Goal: Task Accomplishment & Management: Complete application form

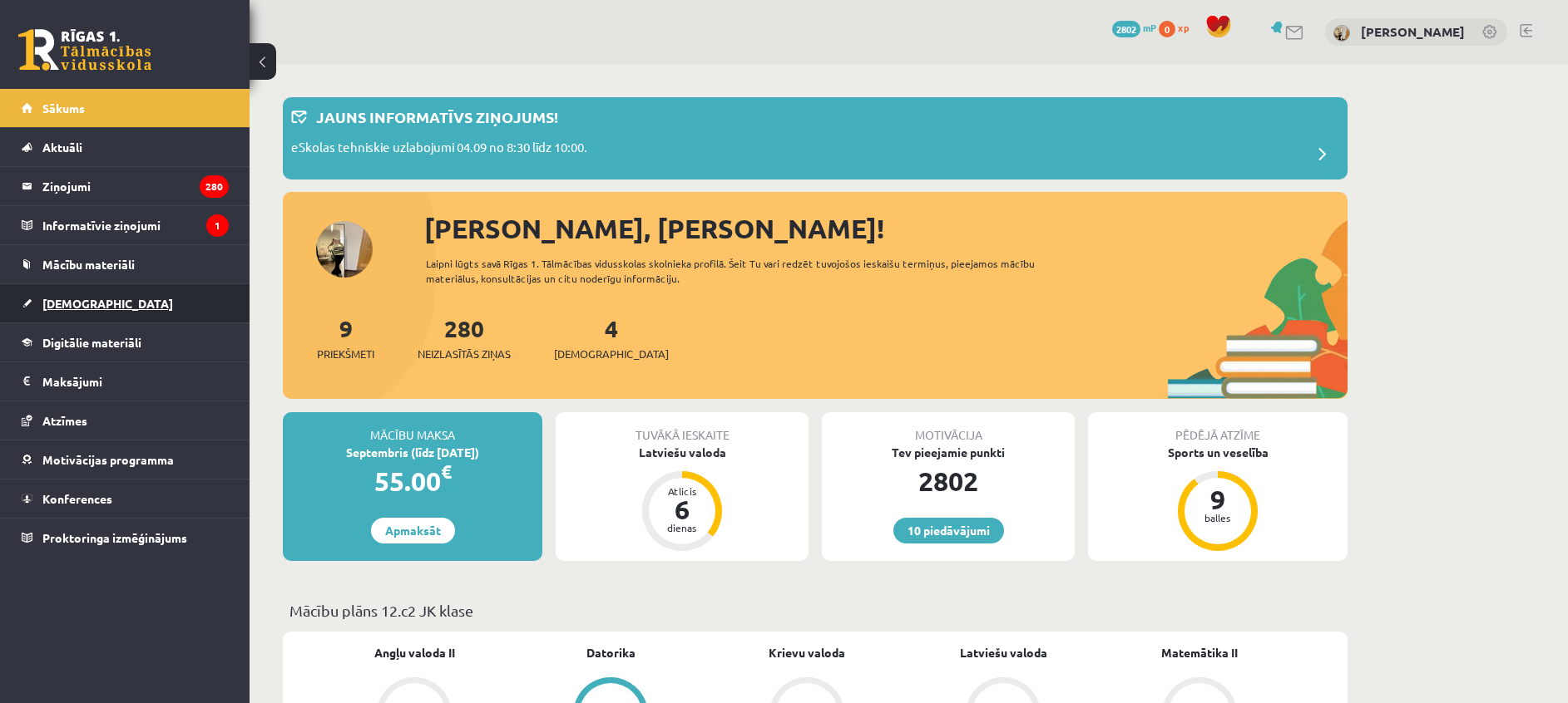
click at [80, 298] on span "[DEMOGRAPHIC_DATA]" at bounding box center [107, 303] width 131 height 15
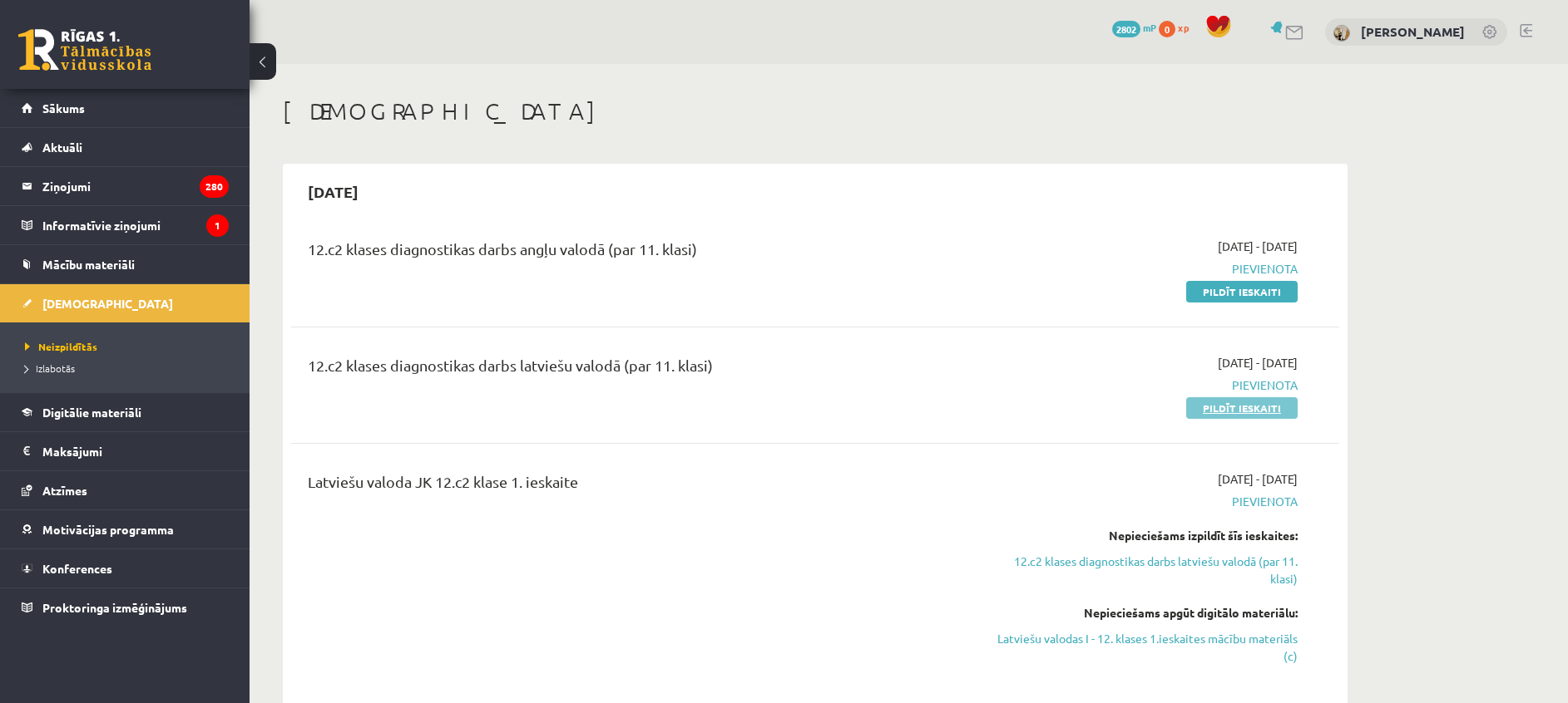
click at [1239, 412] on link "Pildīt ieskaiti" at bounding box center [1241, 408] width 111 height 22
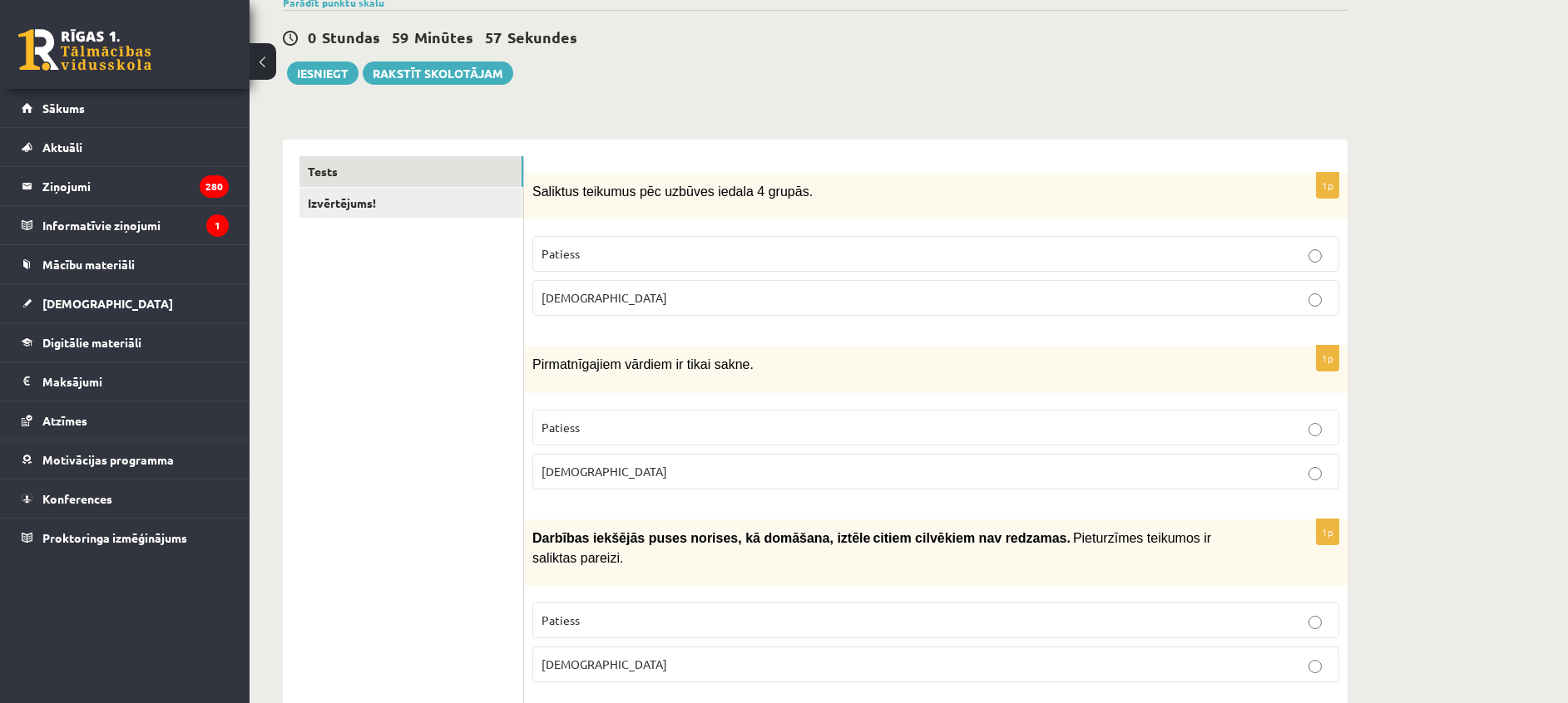
scroll to position [149, 0]
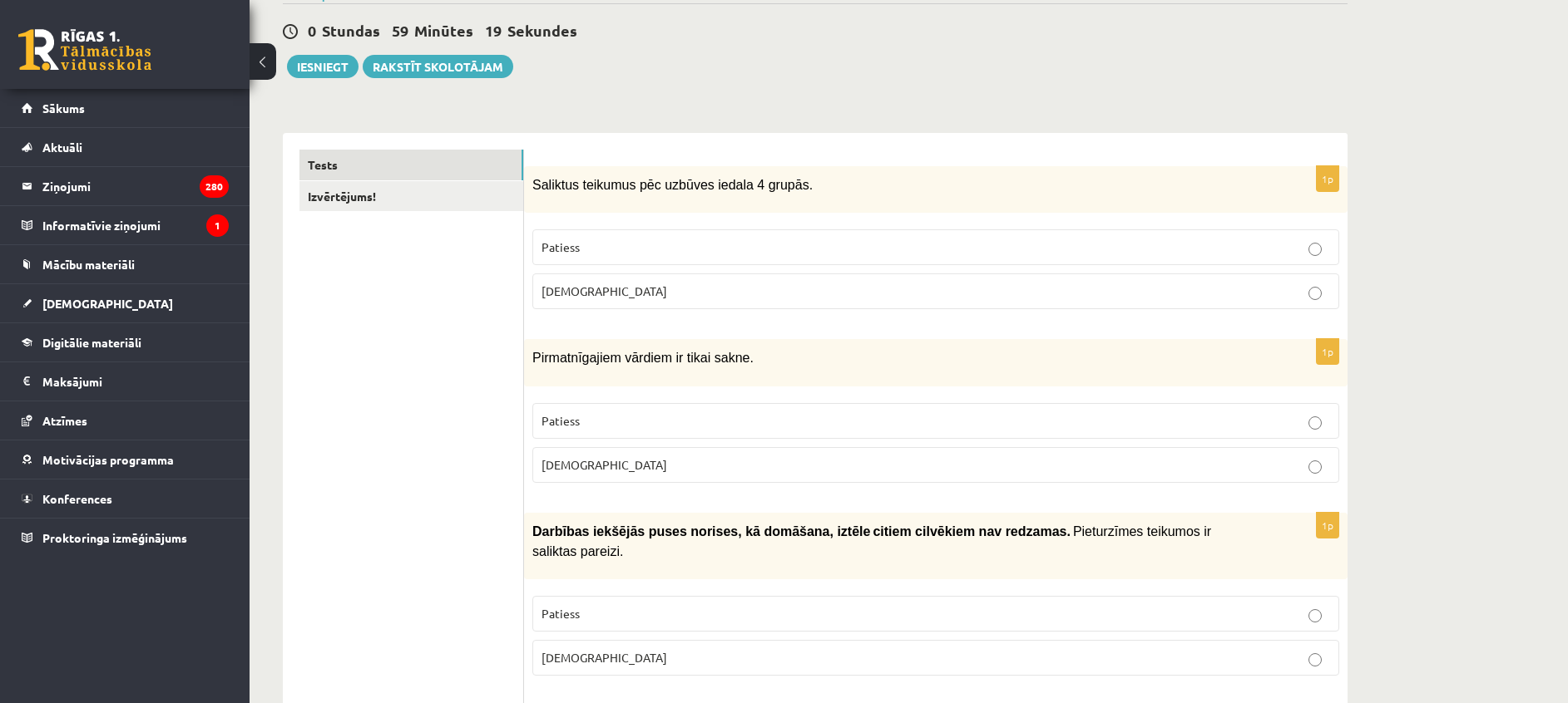
click at [860, 288] on p "Aplams" at bounding box center [935, 291] width 788 height 17
click at [728, 412] on p "Patiess" at bounding box center [935, 421] width 788 height 17
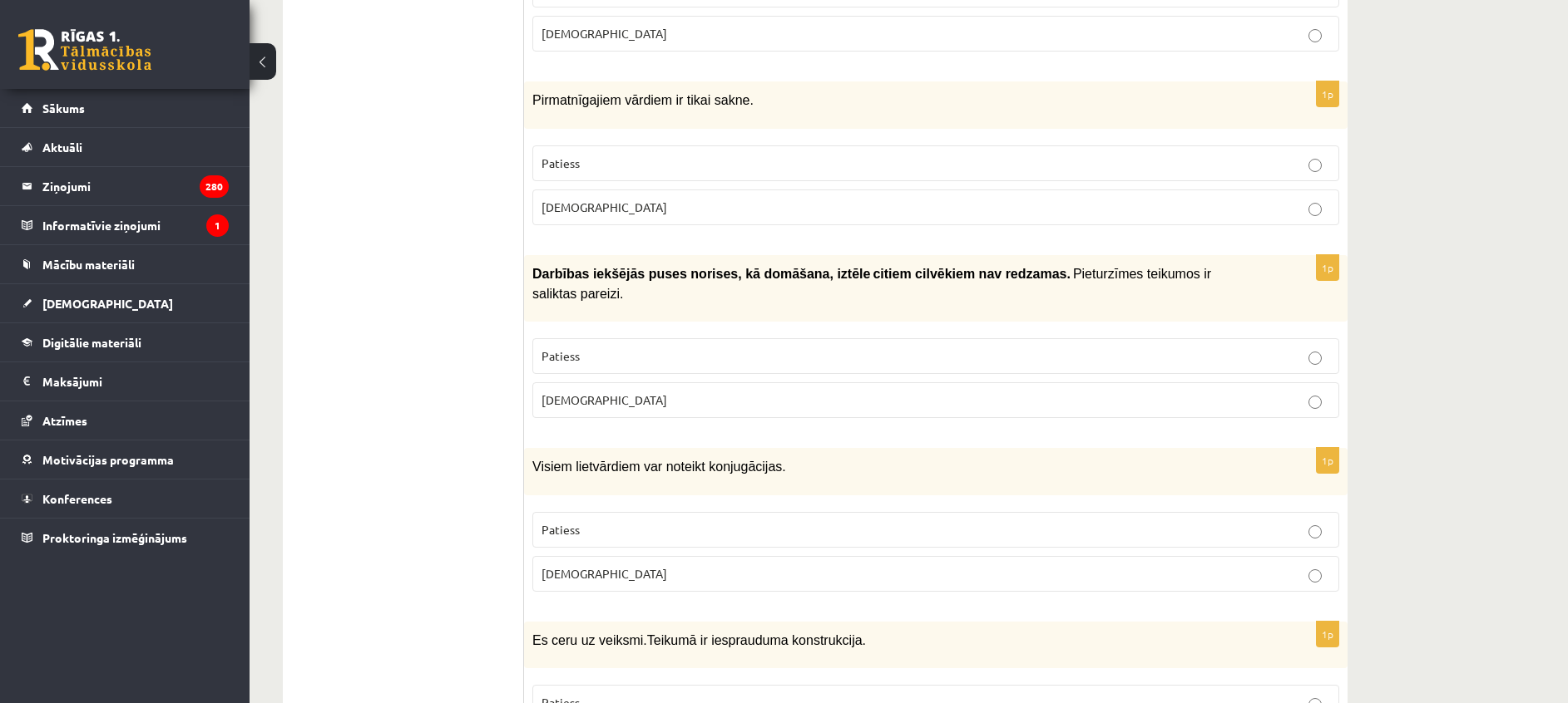
scroll to position [408, 0]
click at [653, 346] on p "Patiess" at bounding box center [935, 354] width 788 height 17
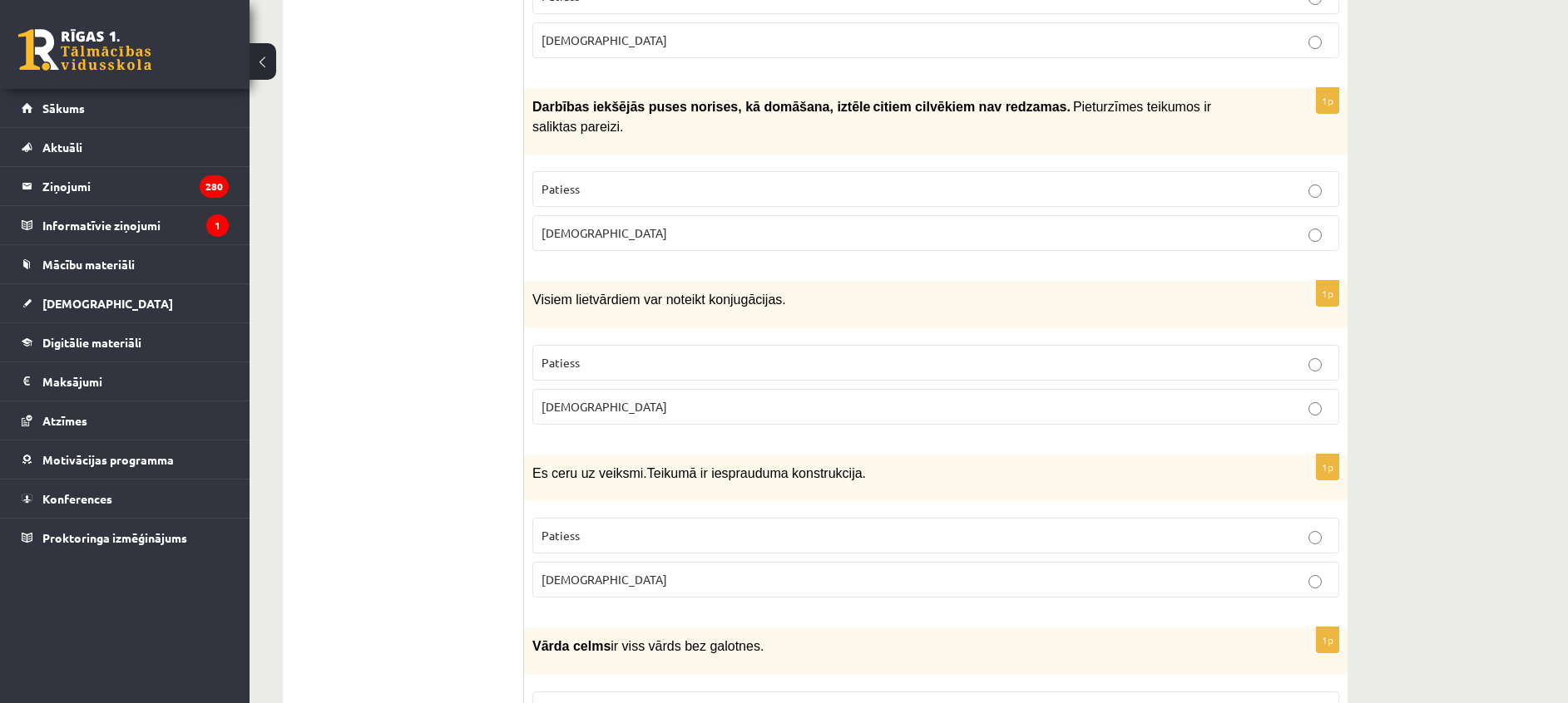
scroll to position [578, 0]
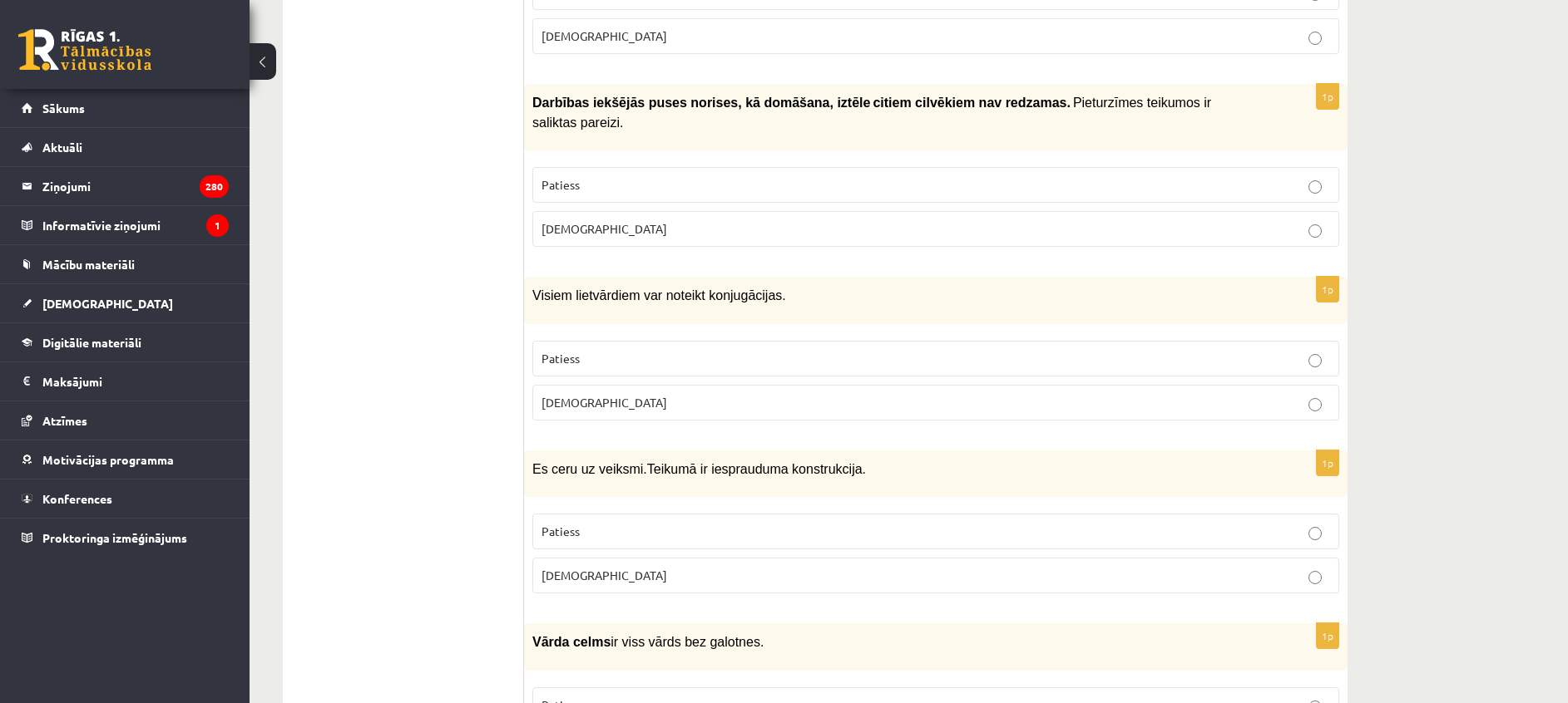
click at [705, 394] on p "Aplams" at bounding box center [935, 402] width 788 height 17
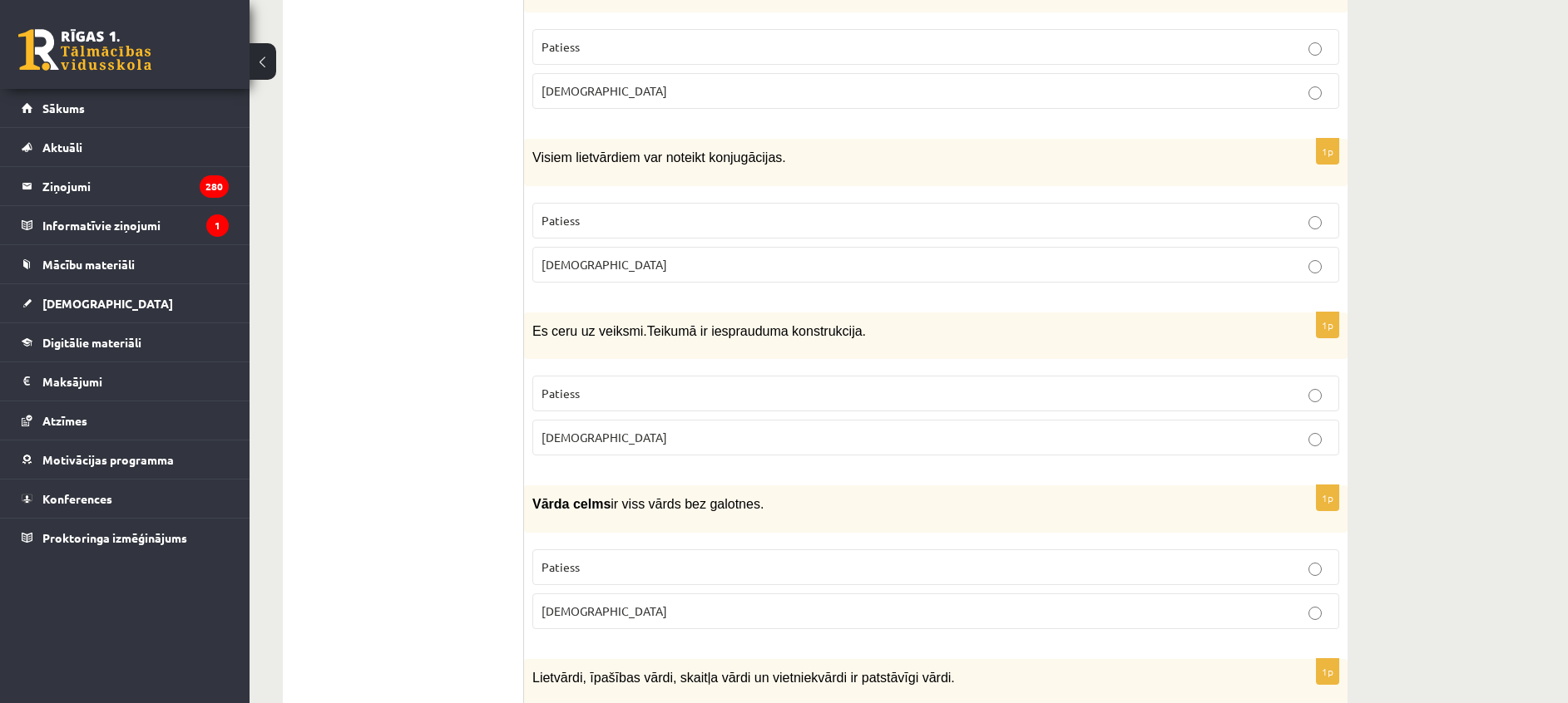
scroll to position [721, 0]
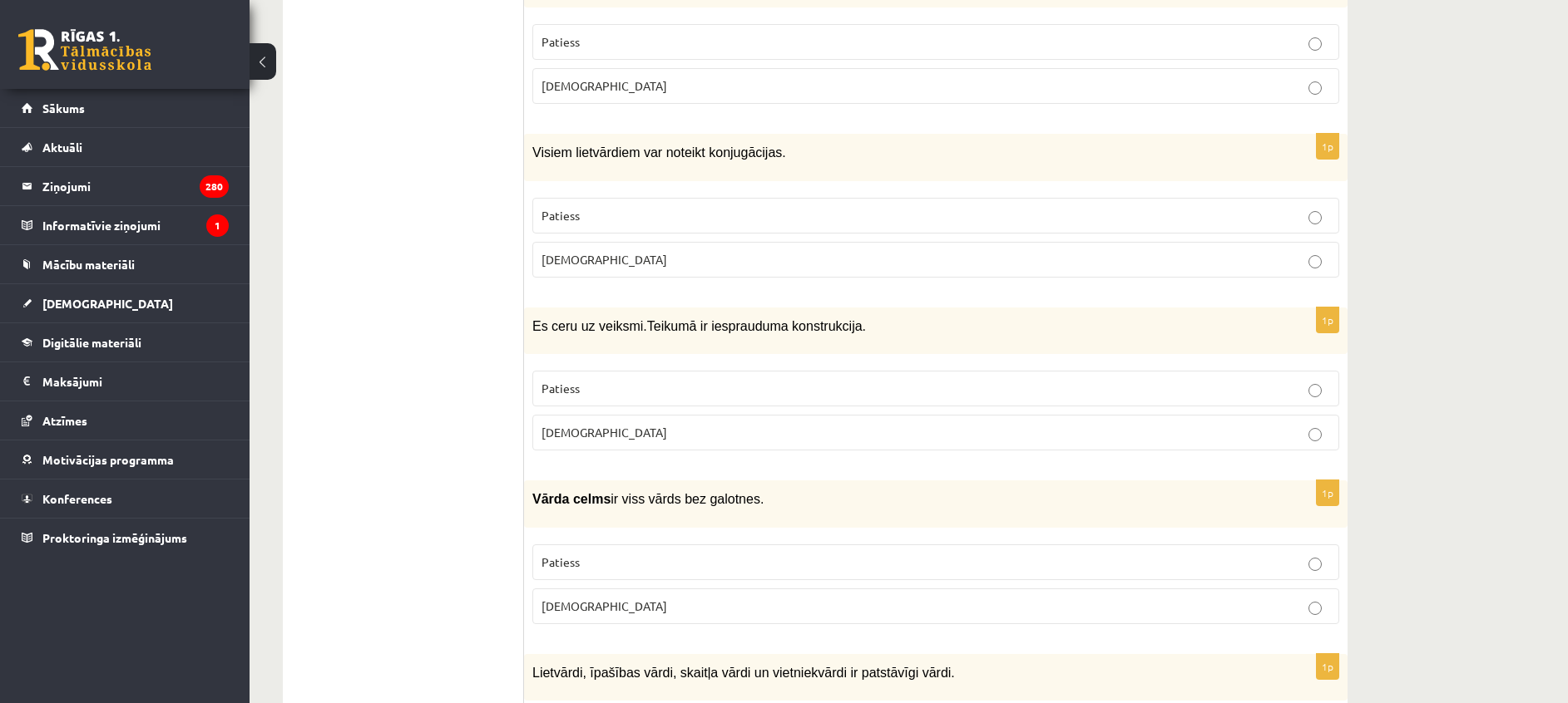
click at [586, 424] on p "Aplams" at bounding box center [935, 432] width 788 height 17
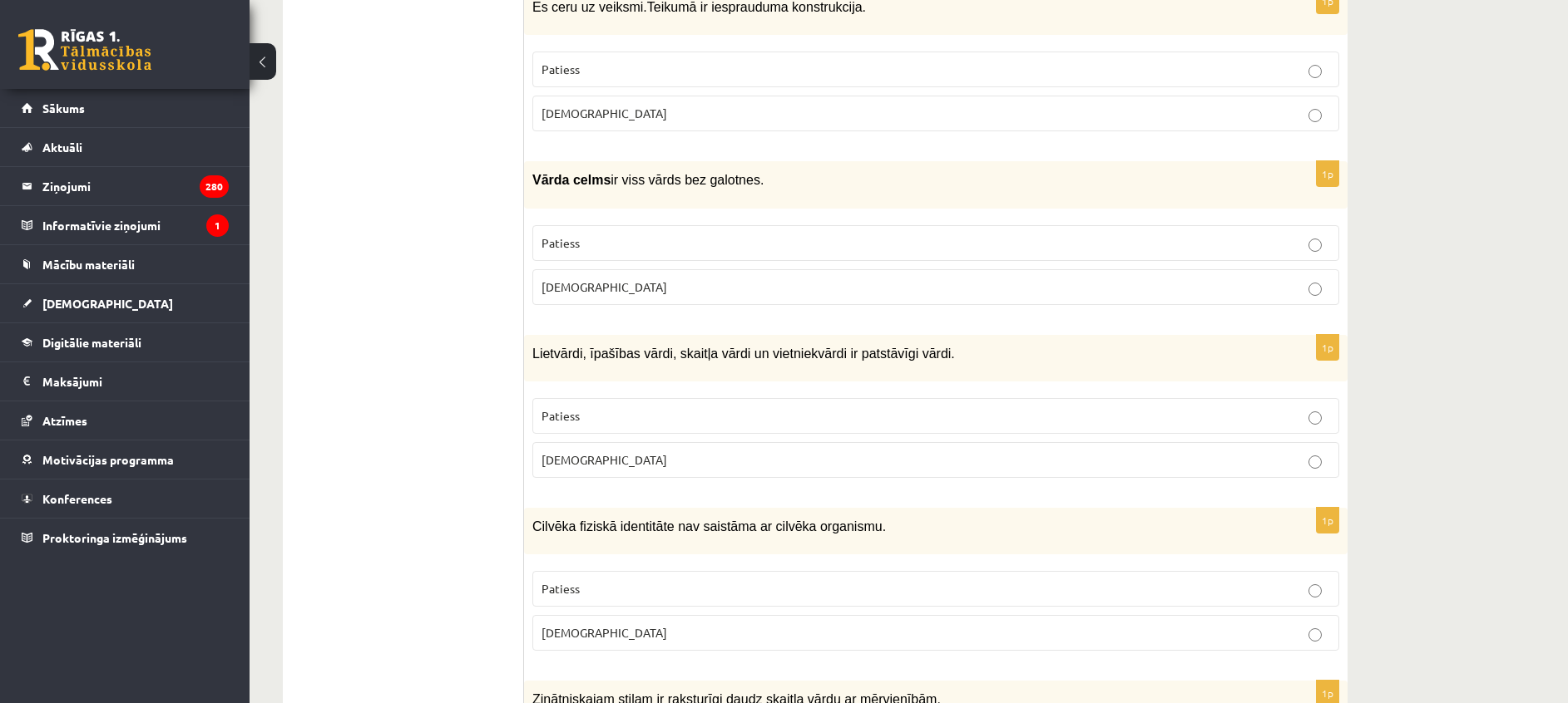
scroll to position [1041, 0]
click at [622, 406] on p "Patiess" at bounding box center [935, 414] width 788 height 17
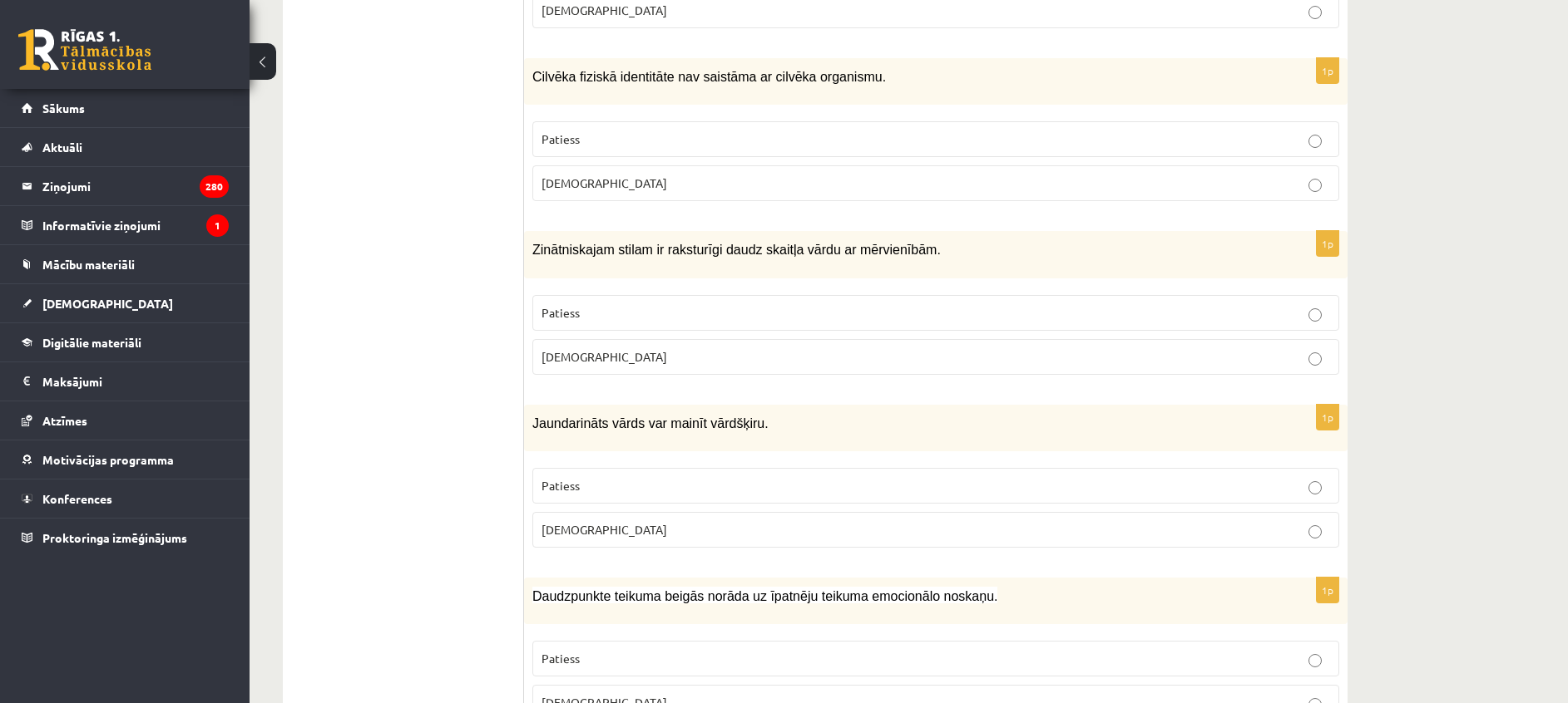
scroll to position [1494, 0]
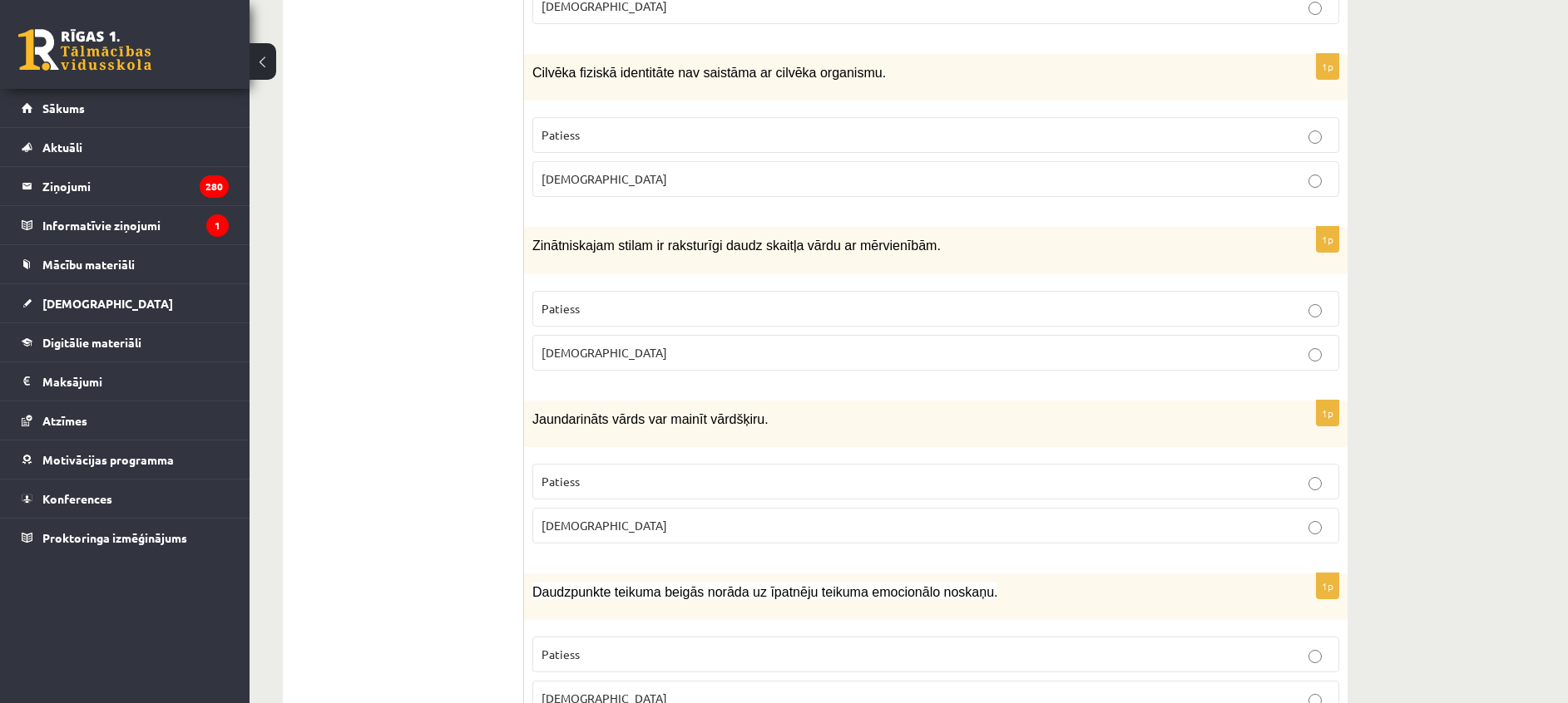
click at [663, 126] on p "Patiess" at bounding box center [935, 134] width 788 height 17
click at [652, 301] on p "Patiess" at bounding box center [935, 309] width 788 height 17
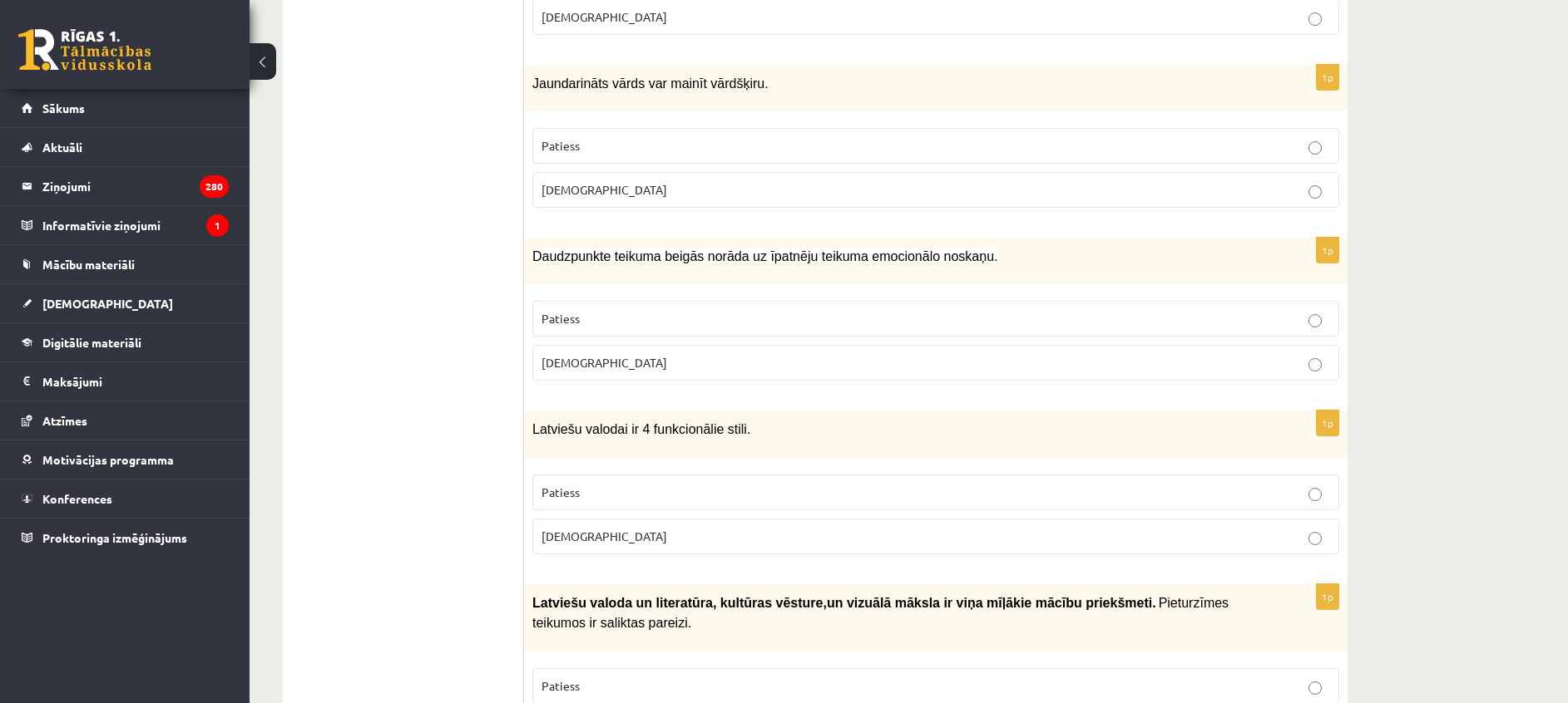
scroll to position [1845, 0]
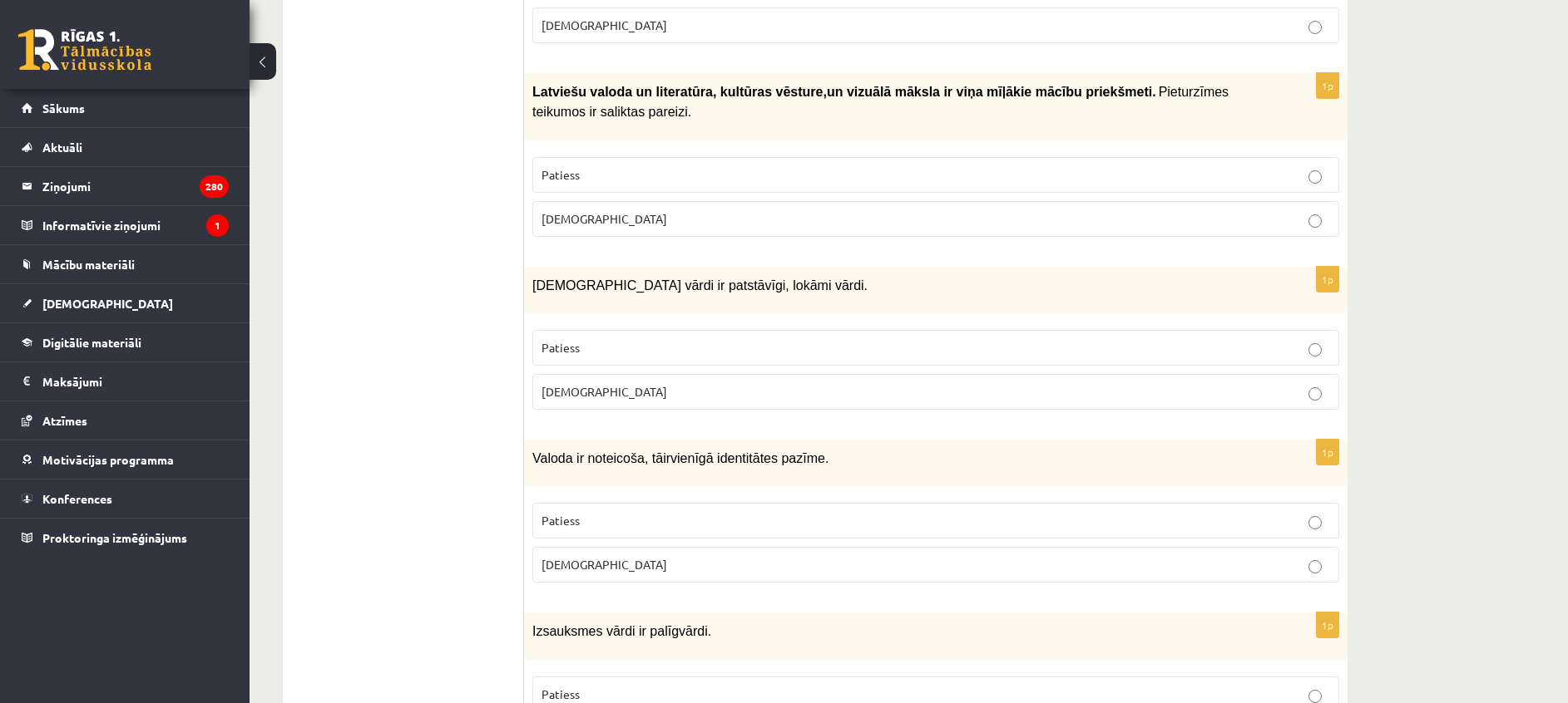
scroll to position [2345, 0]
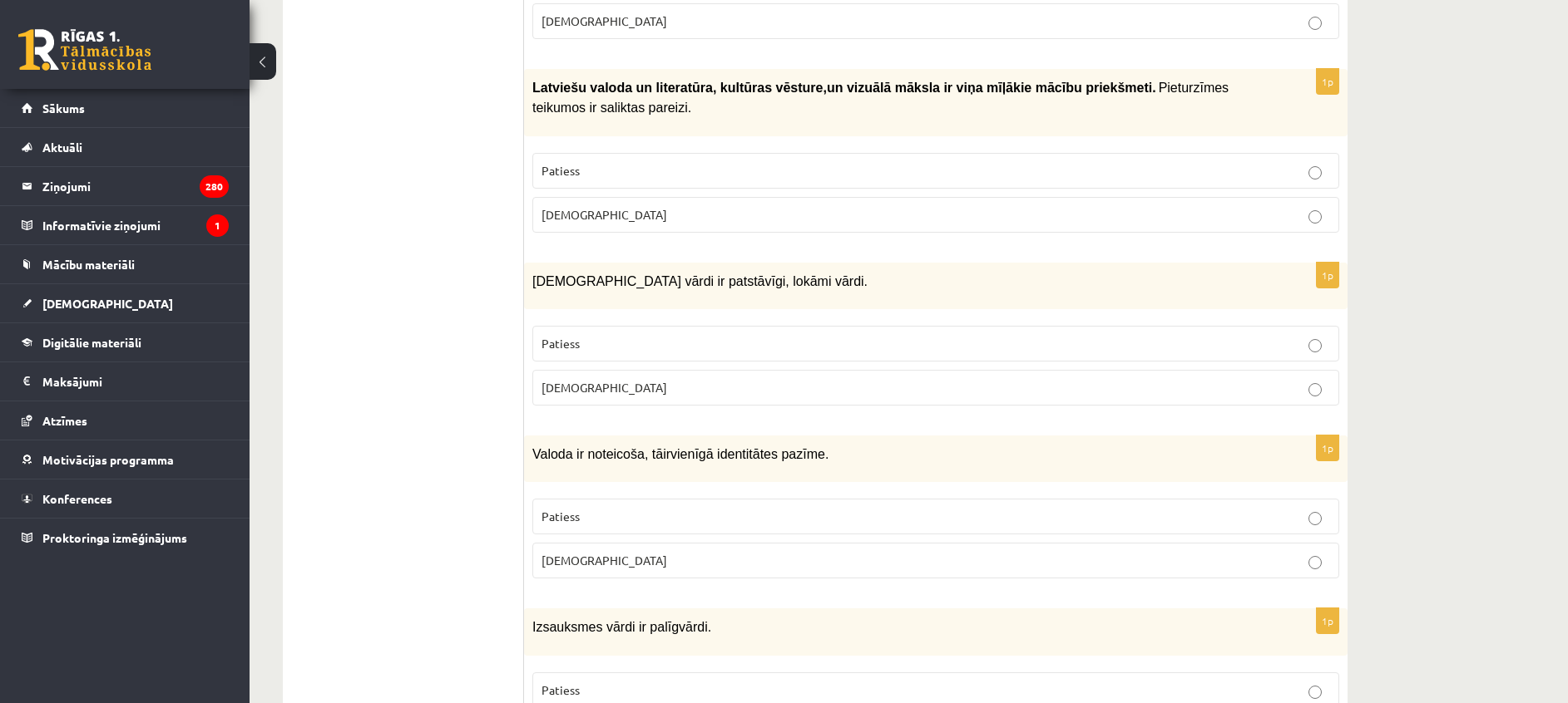
click at [625, 206] on p "Aplams" at bounding box center [935, 214] width 788 height 17
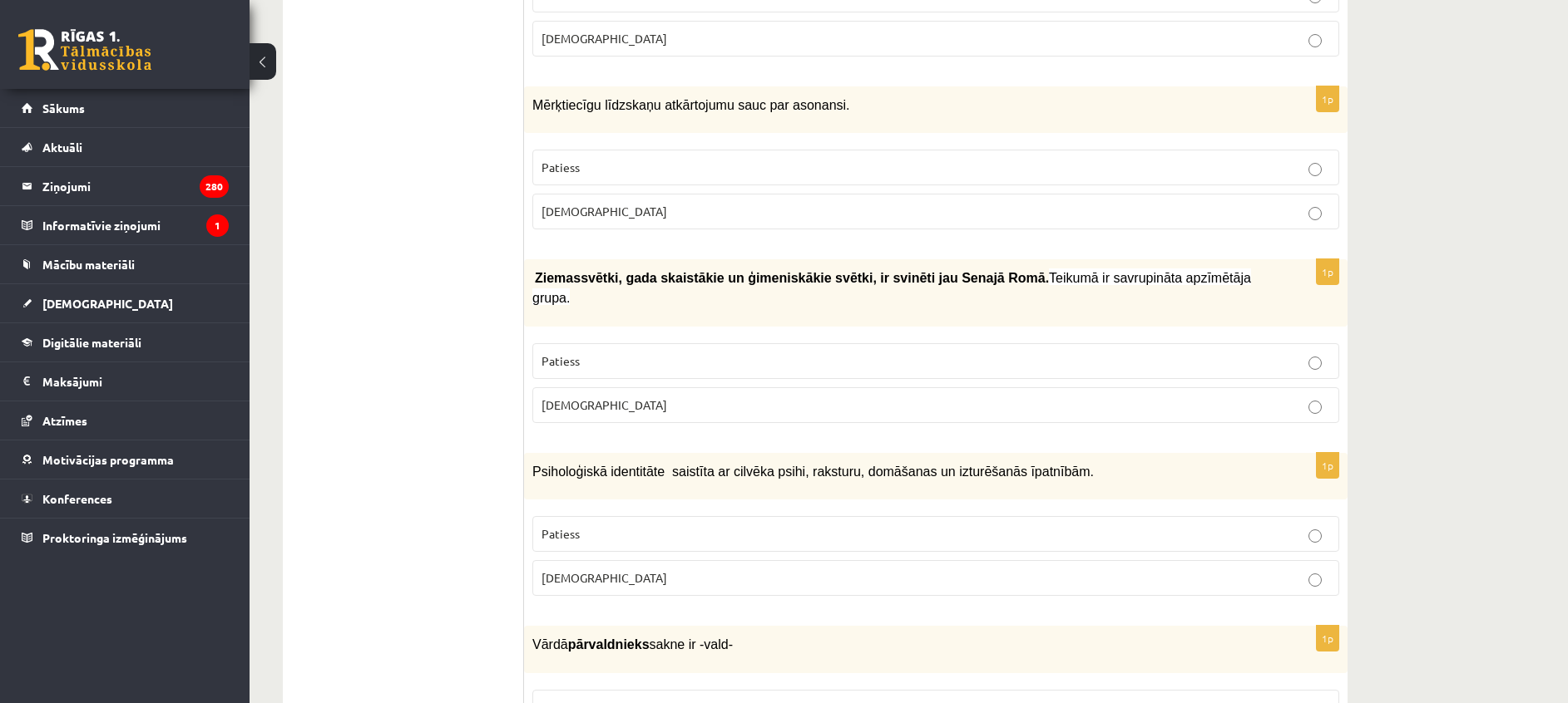
scroll to position [3389, 0]
click at [1299, 343] on label "Patiess" at bounding box center [936, 361] width 807 height 36
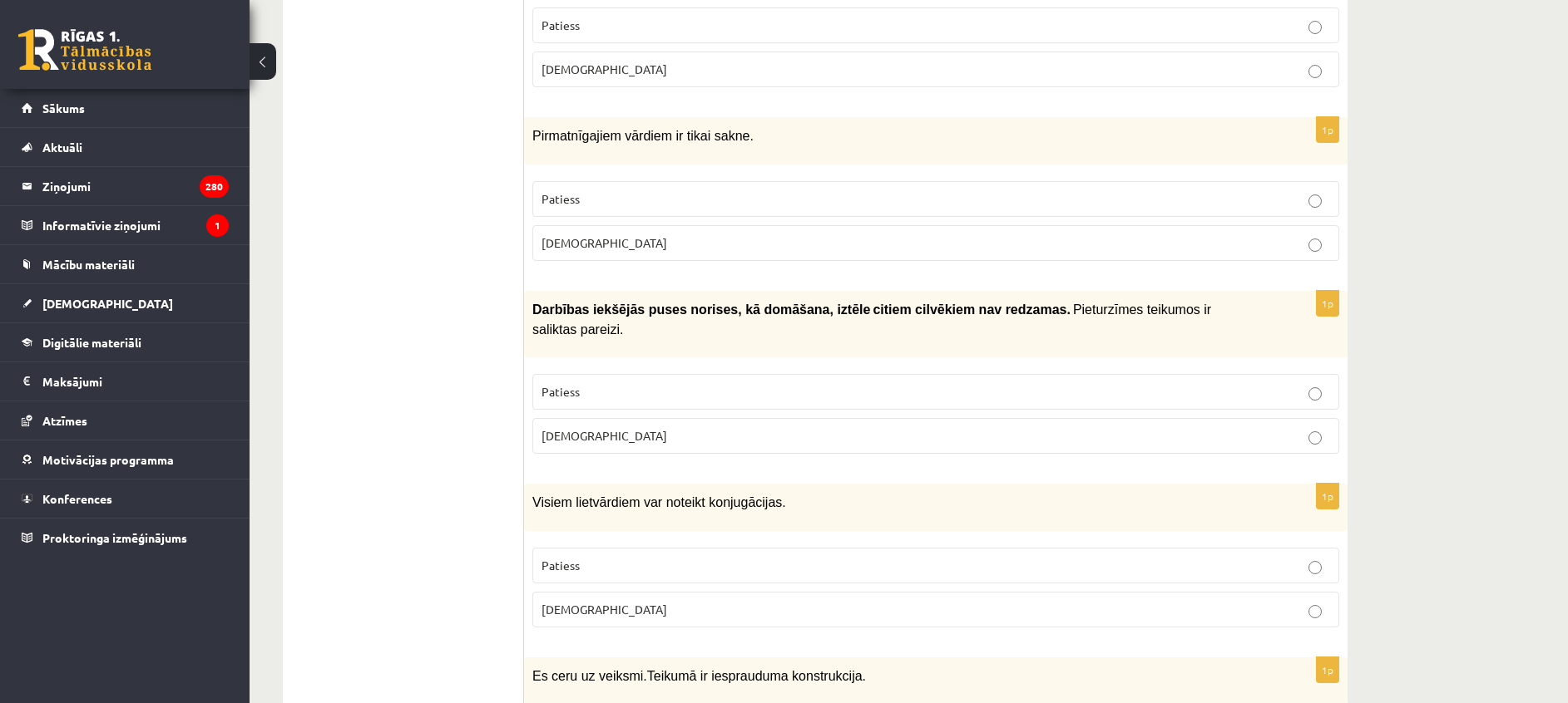
scroll to position [0, 0]
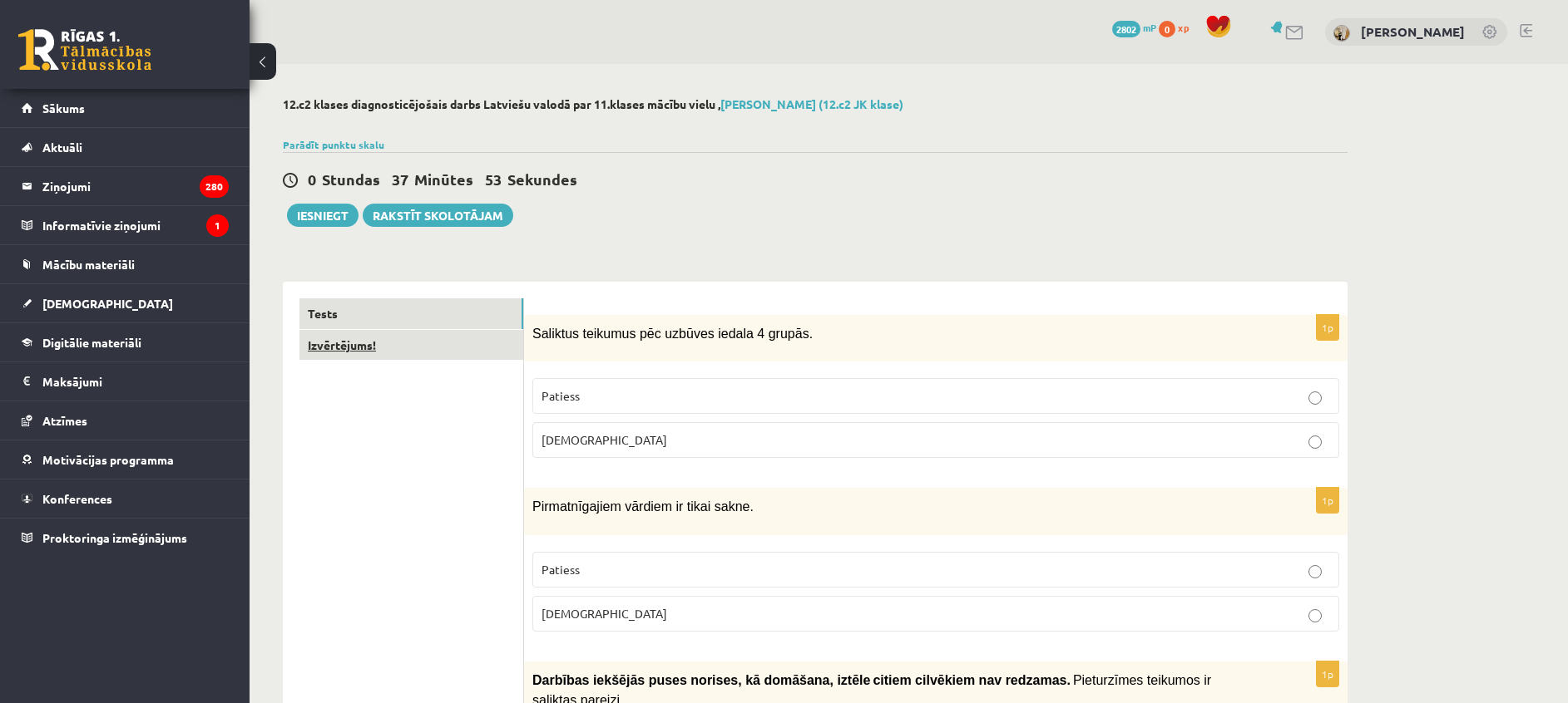
click at [447, 336] on link "Izvērtējums!" at bounding box center [412, 346] width 224 height 31
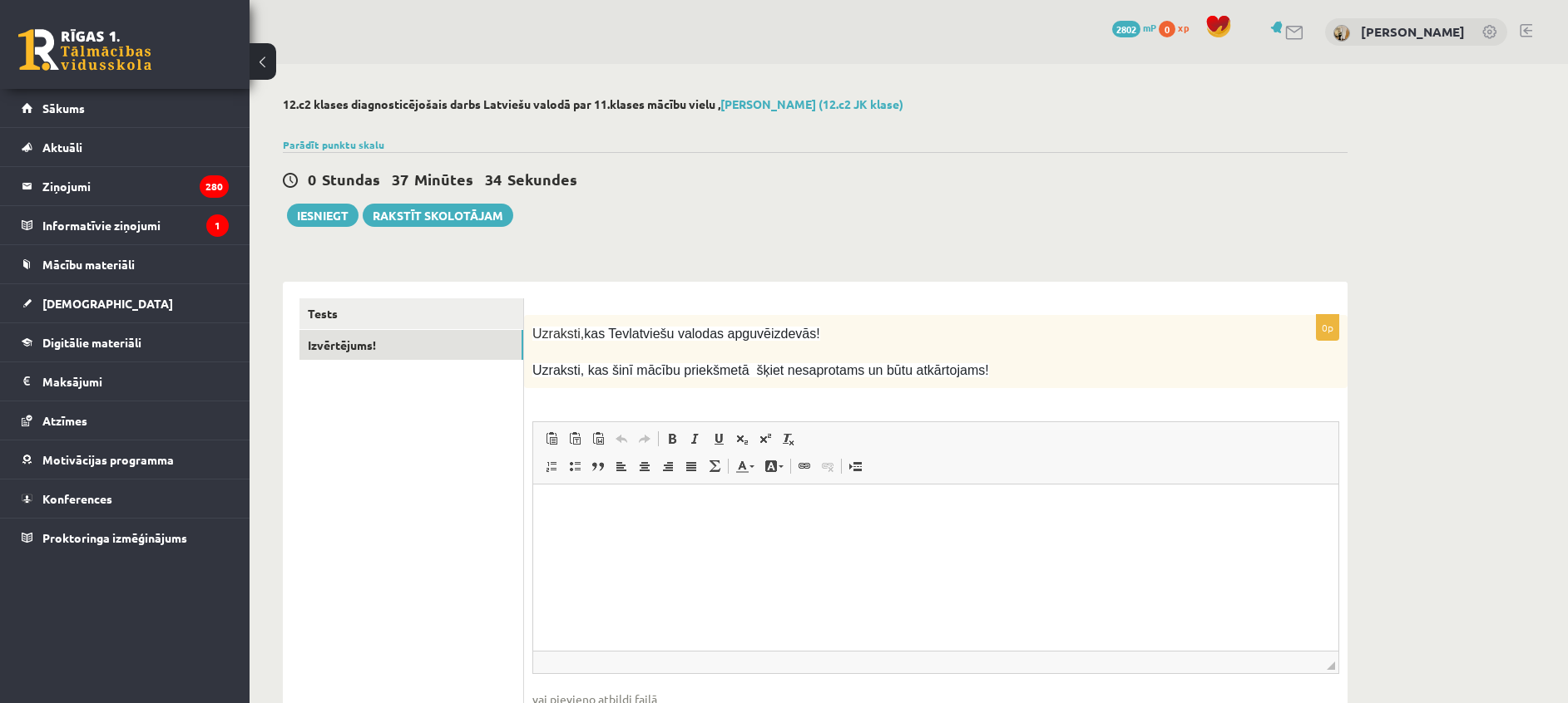
click at [879, 534] on html at bounding box center [936, 510] width 805 height 51
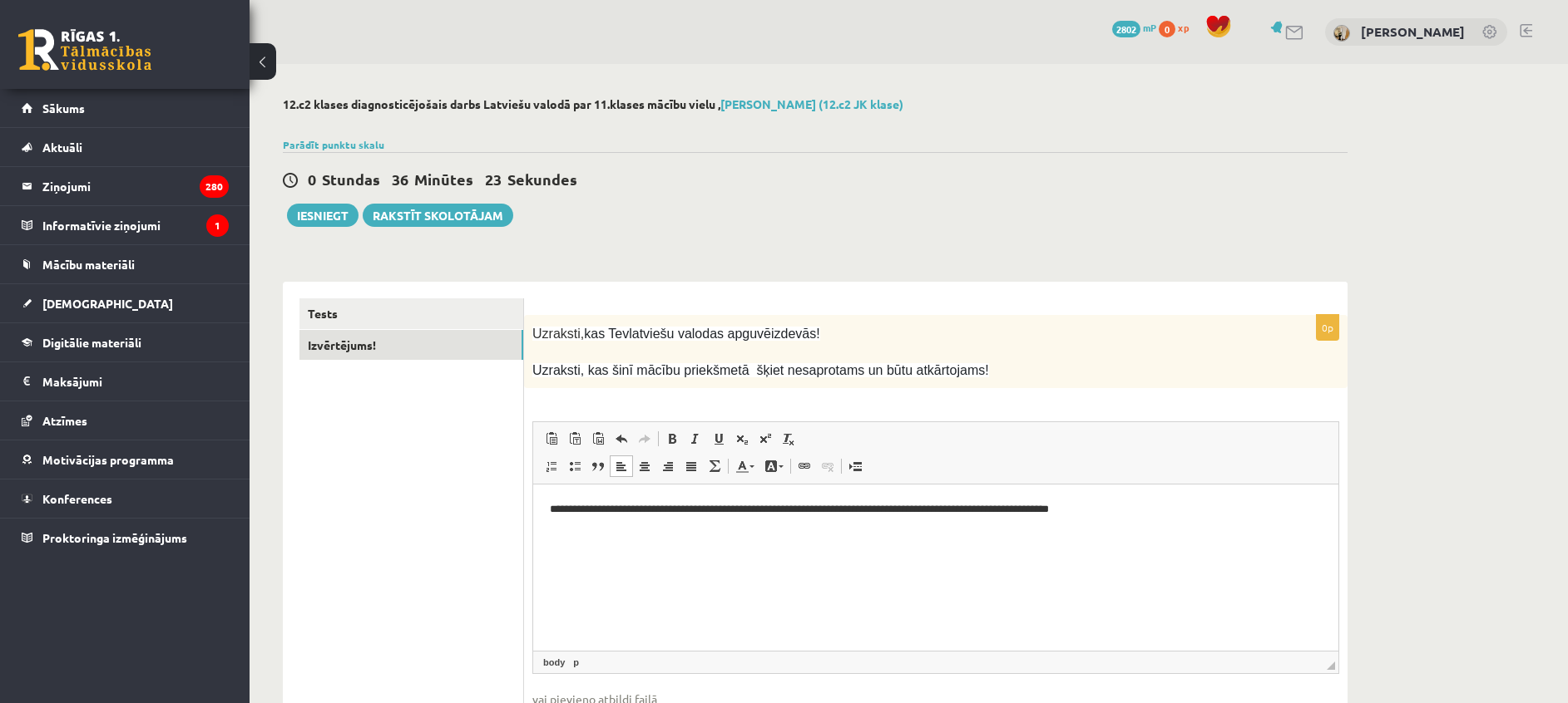
click at [827, 509] on p "**********" at bounding box center [935, 510] width 772 height 17
click at [1061, 506] on p "**********" at bounding box center [935, 510] width 772 height 17
click at [1142, 514] on p "**********" at bounding box center [935, 510] width 772 height 17
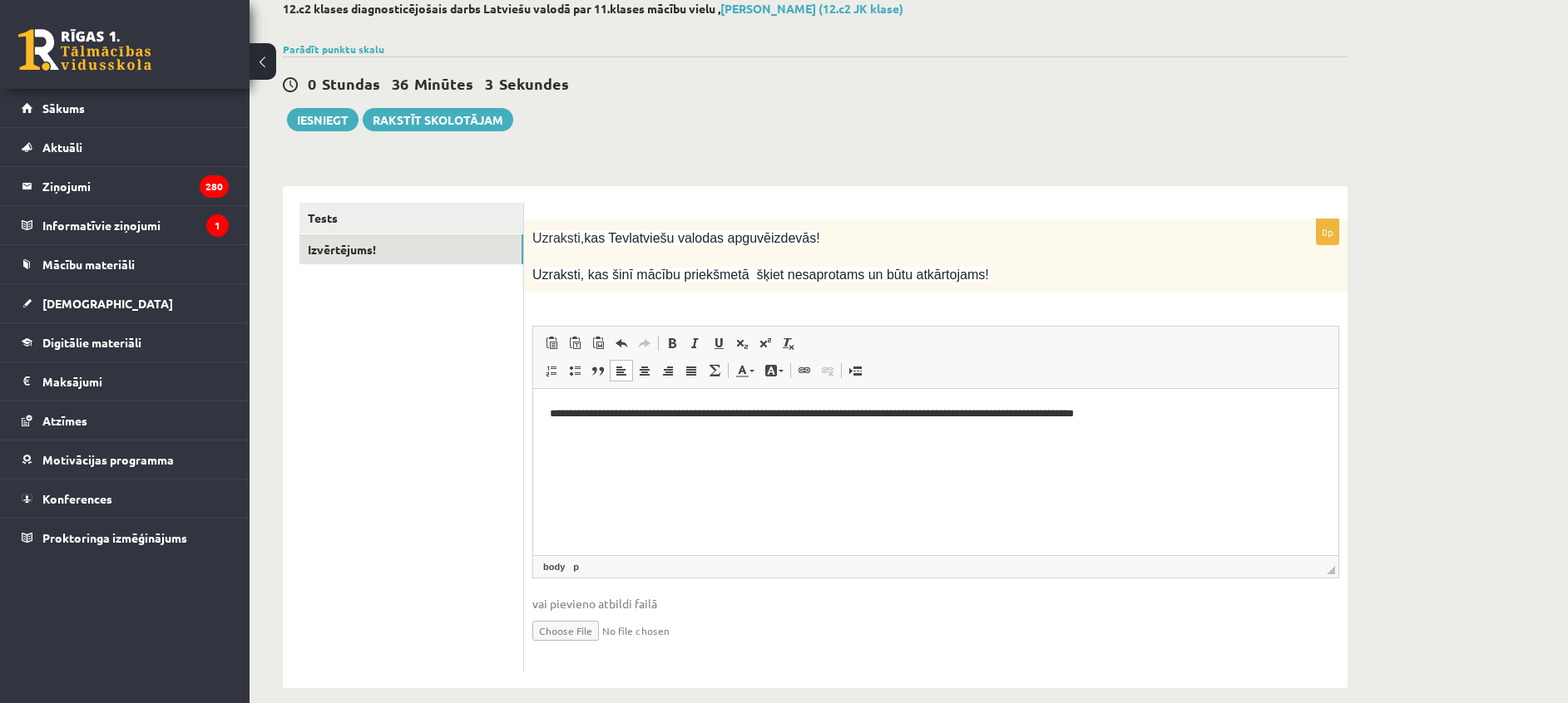
scroll to position [114, 0]
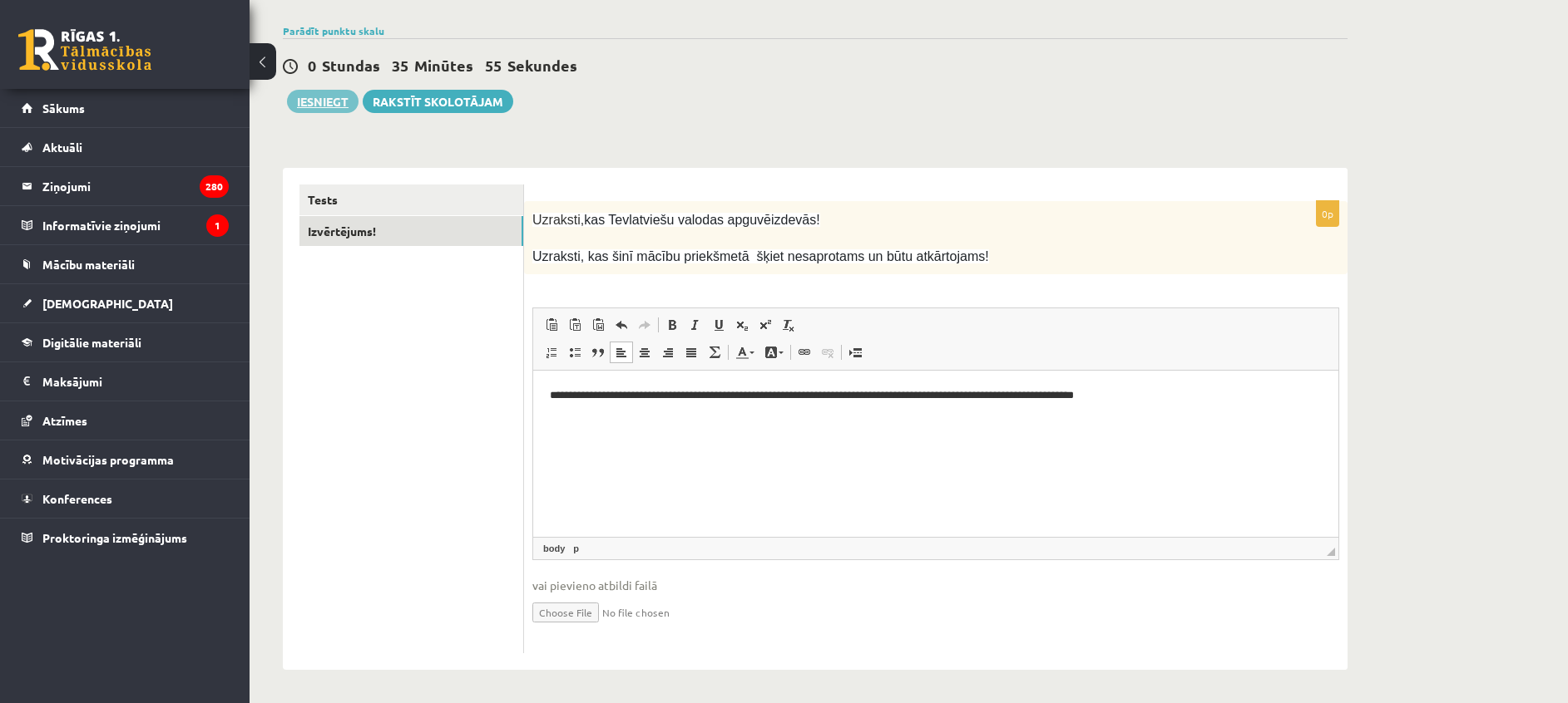
click at [310, 102] on button "Iesniegt" at bounding box center [322, 101] width 71 height 23
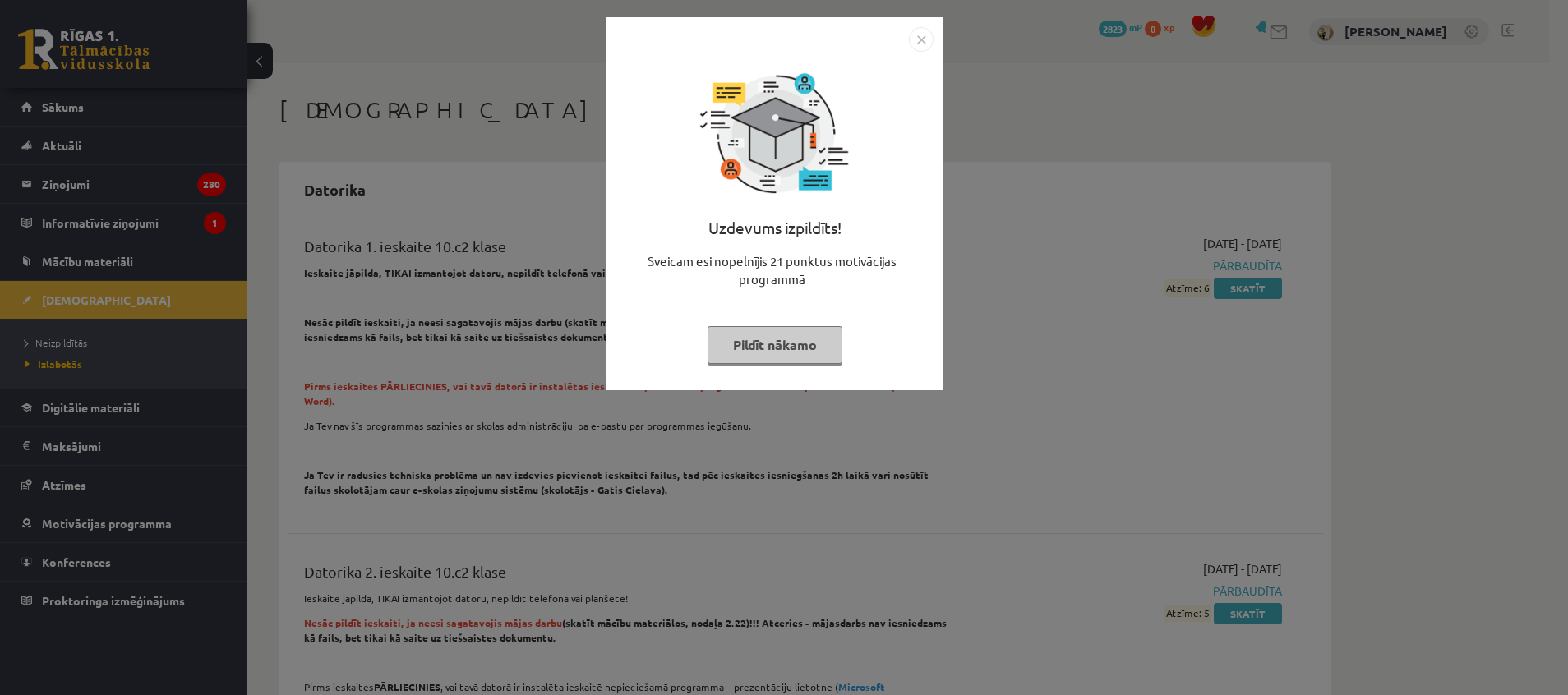
click at [920, 35] on img "Close" at bounding box center [921, 39] width 25 height 25
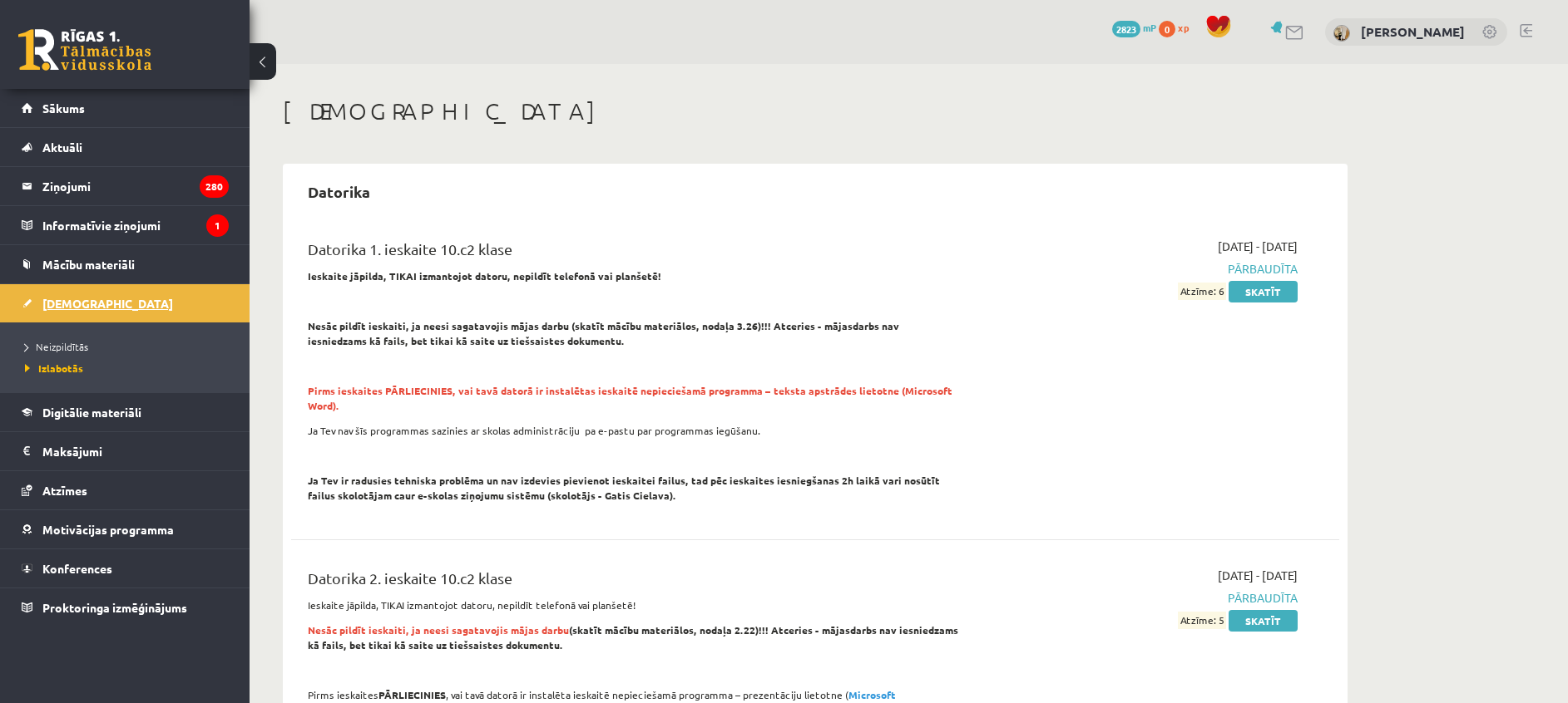
click at [69, 304] on span "[DEMOGRAPHIC_DATA]" at bounding box center [107, 303] width 131 height 15
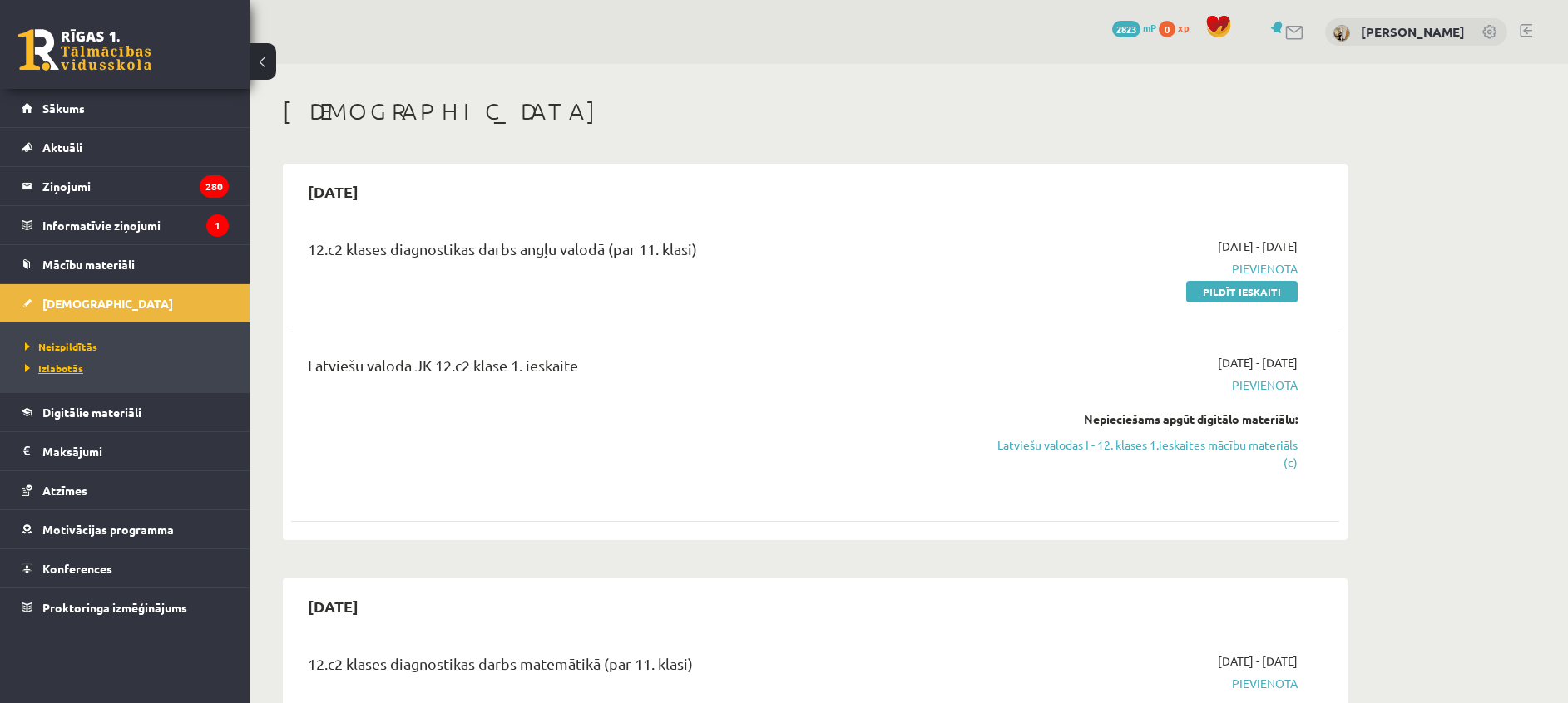
click at [60, 365] on span "Izlabotās" at bounding box center [54, 368] width 58 height 14
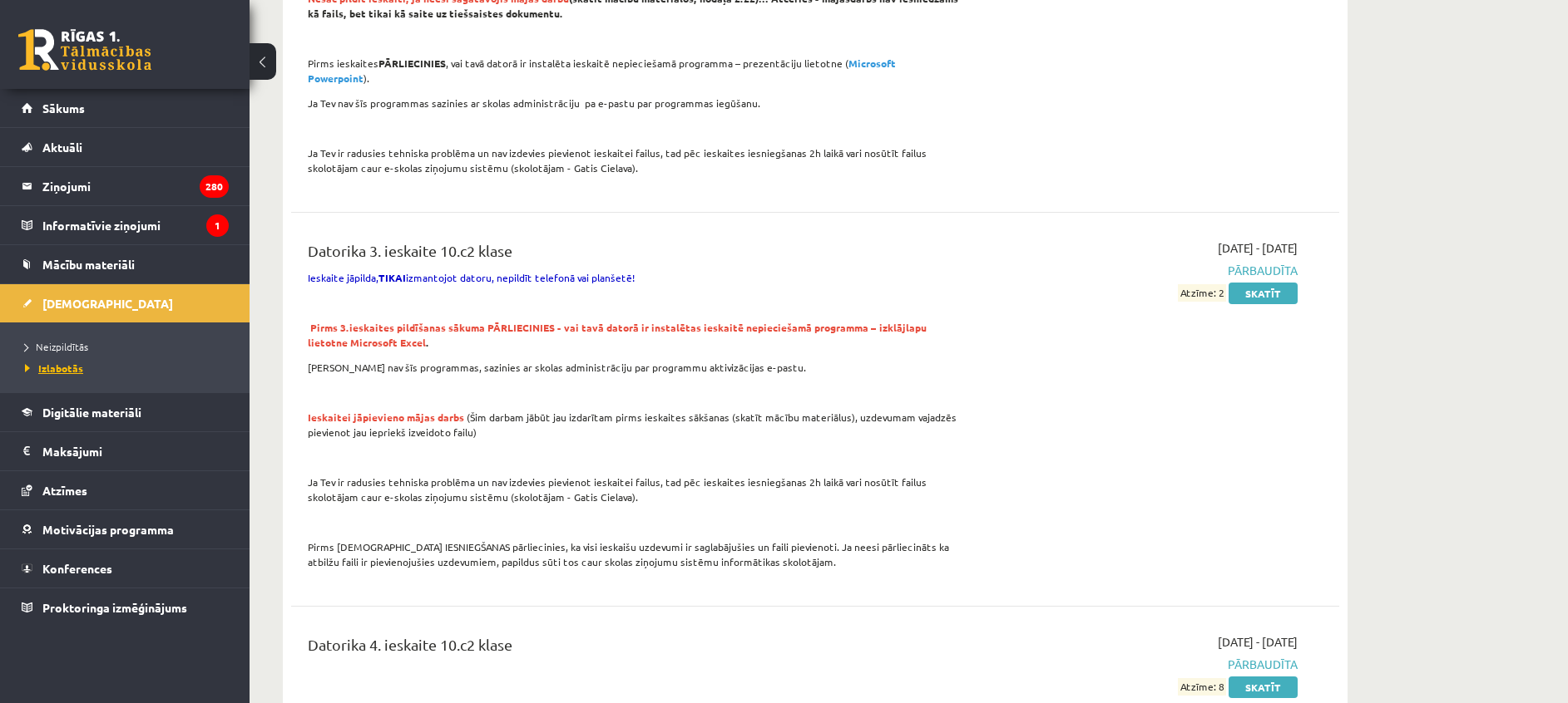
scroll to position [638, 0]
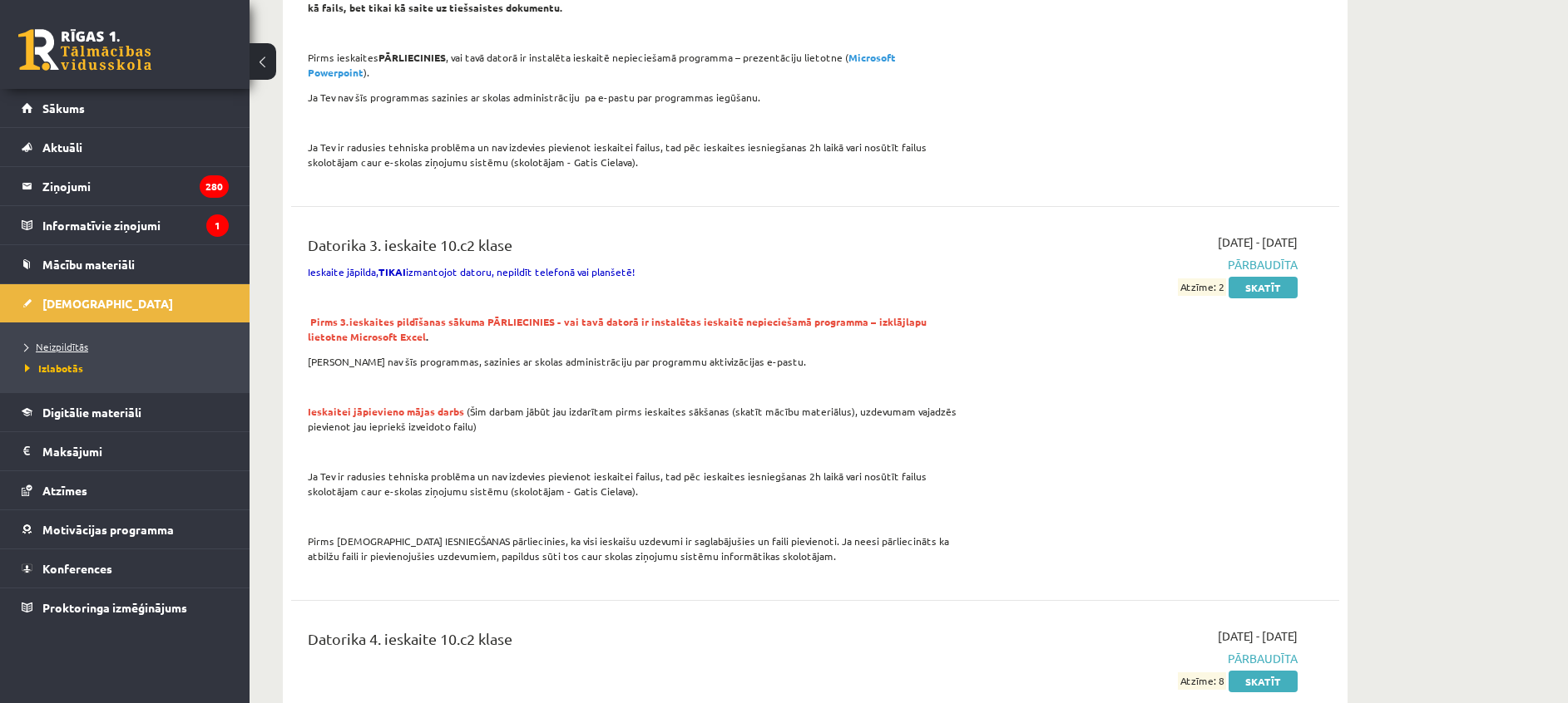
click at [60, 343] on span "Neizpildītās" at bounding box center [57, 347] width 63 height 14
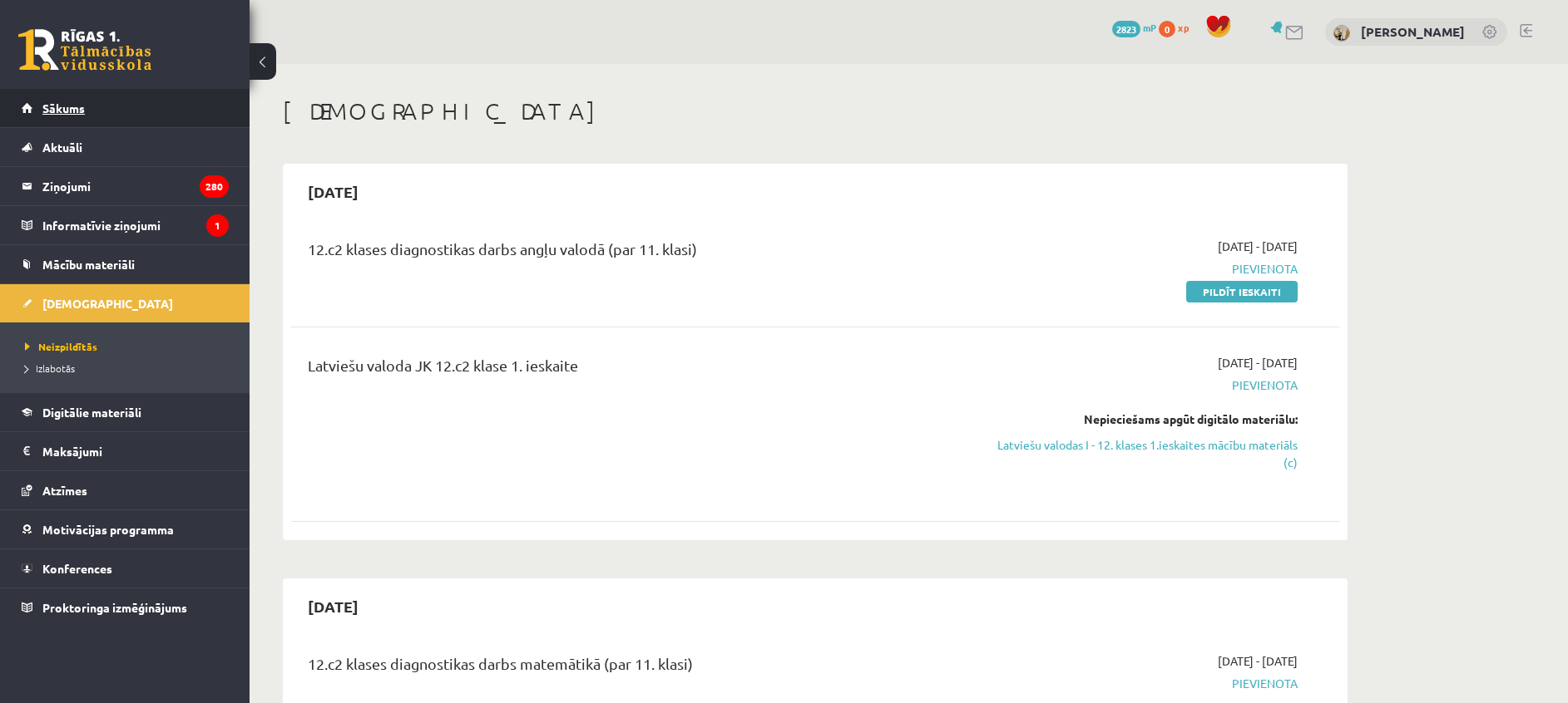
click at [74, 112] on span "Sākums" at bounding box center [63, 107] width 42 height 15
